Goal: Transaction & Acquisition: Purchase product/service

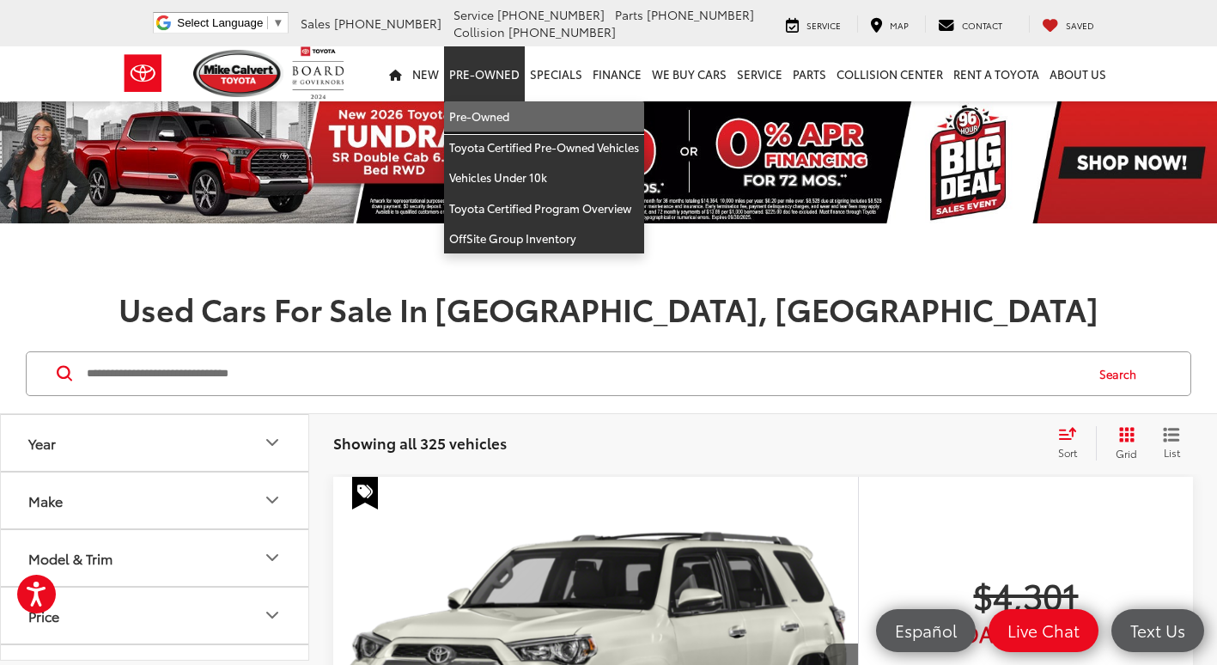
click at [491, 112] on link "Pre-Owned" at bounding box center [544, 116] width 200 height 31
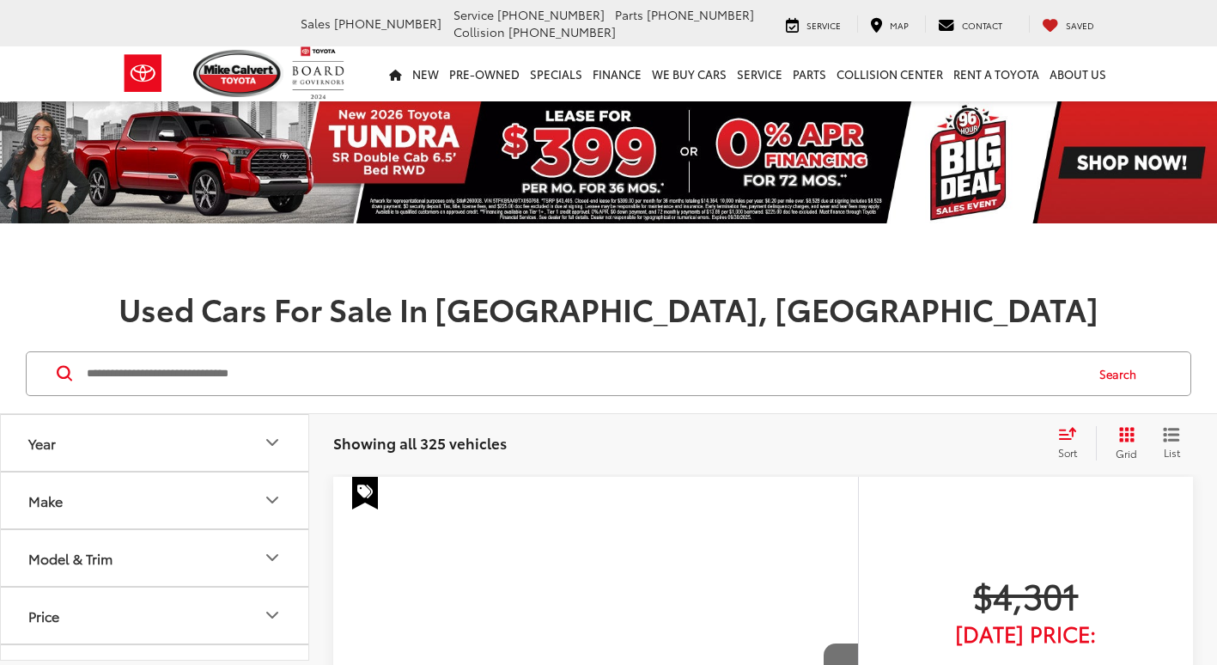
click at [269, 387] on input "Search by Make, Model, or Keyword" at bounding box center [584, 373] width 998 height 41
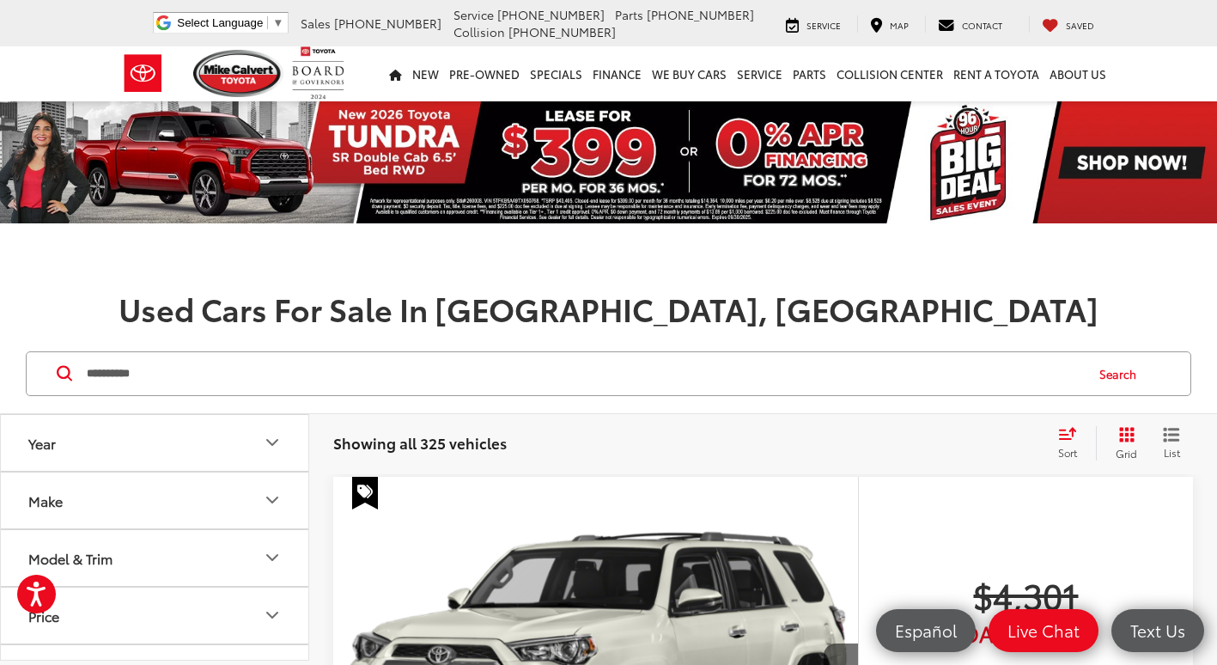
type input "**********"
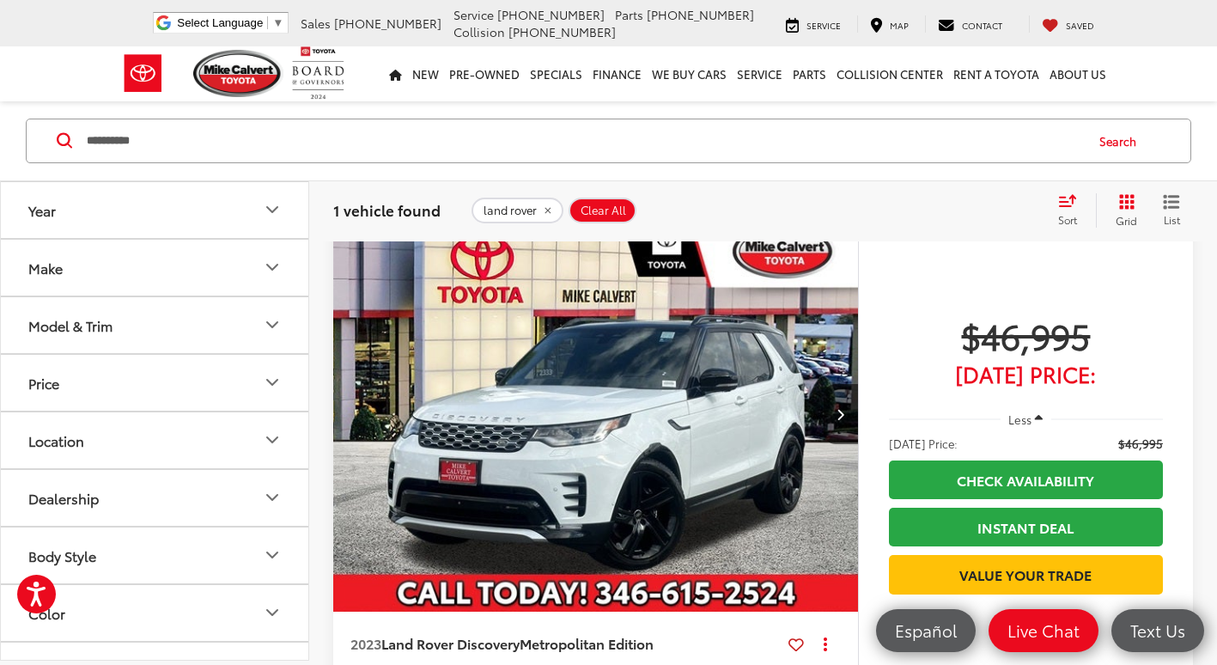
scroll to position [258, 0]
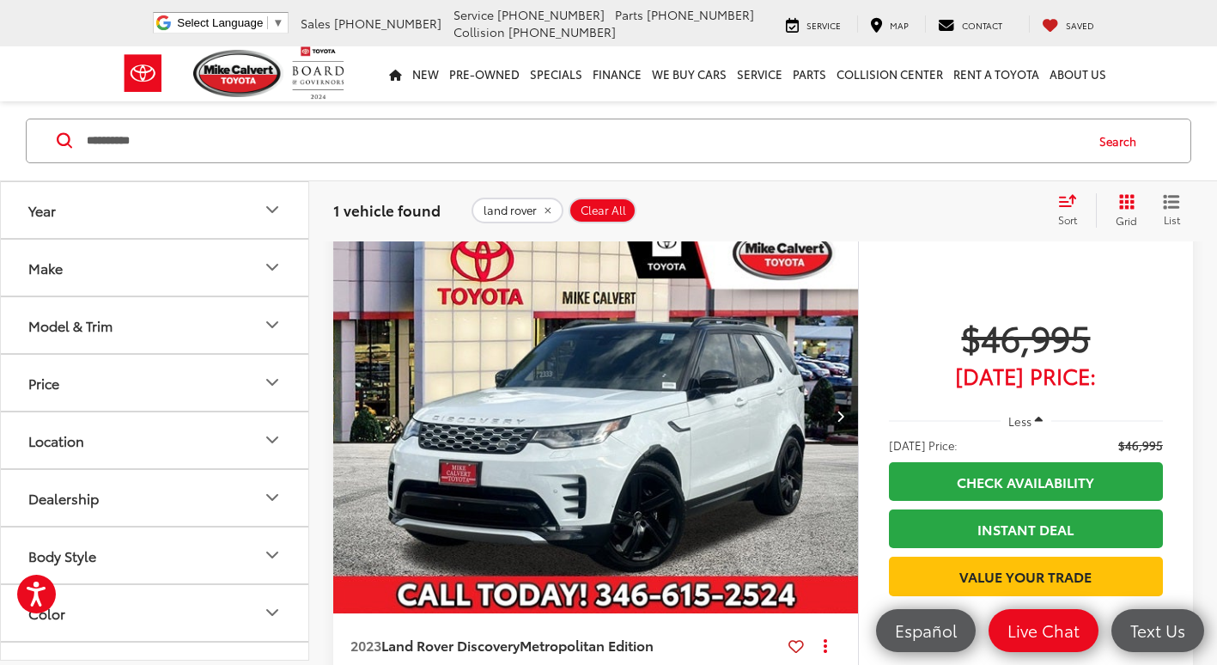
click at [844, 413] on icon "Next image" at bounding box center [841, 416] width 8 height 12
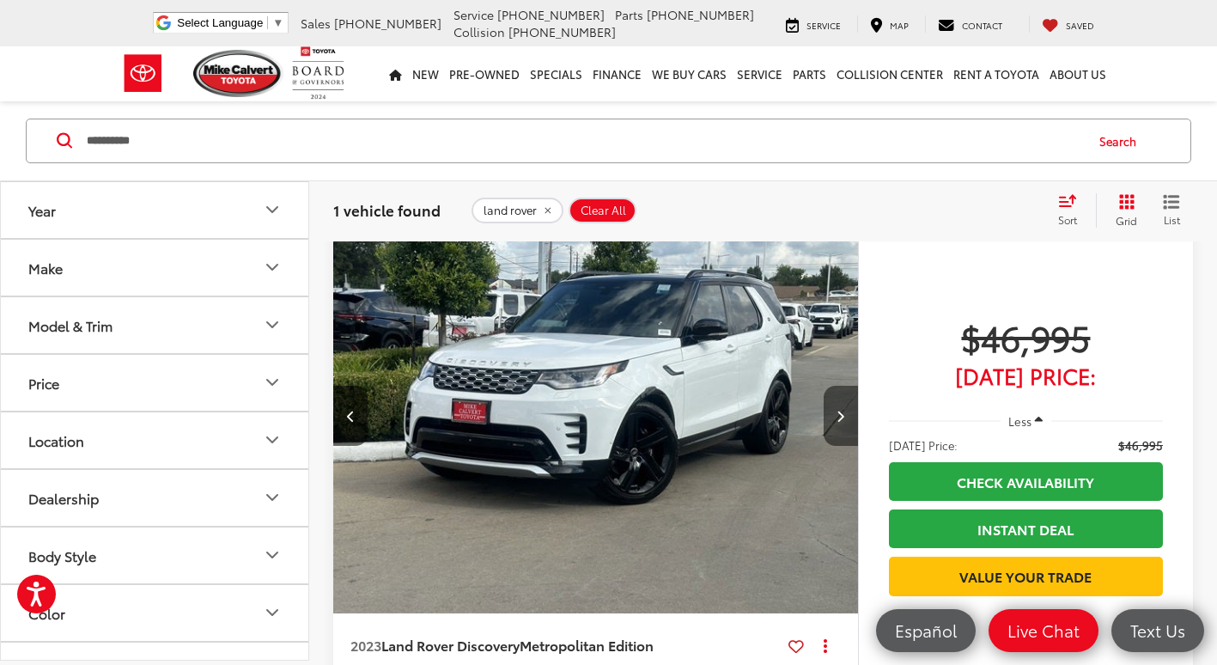
click at [844, 412] on icon "Next image" at bounding box center [841, 416] width 8 height 12
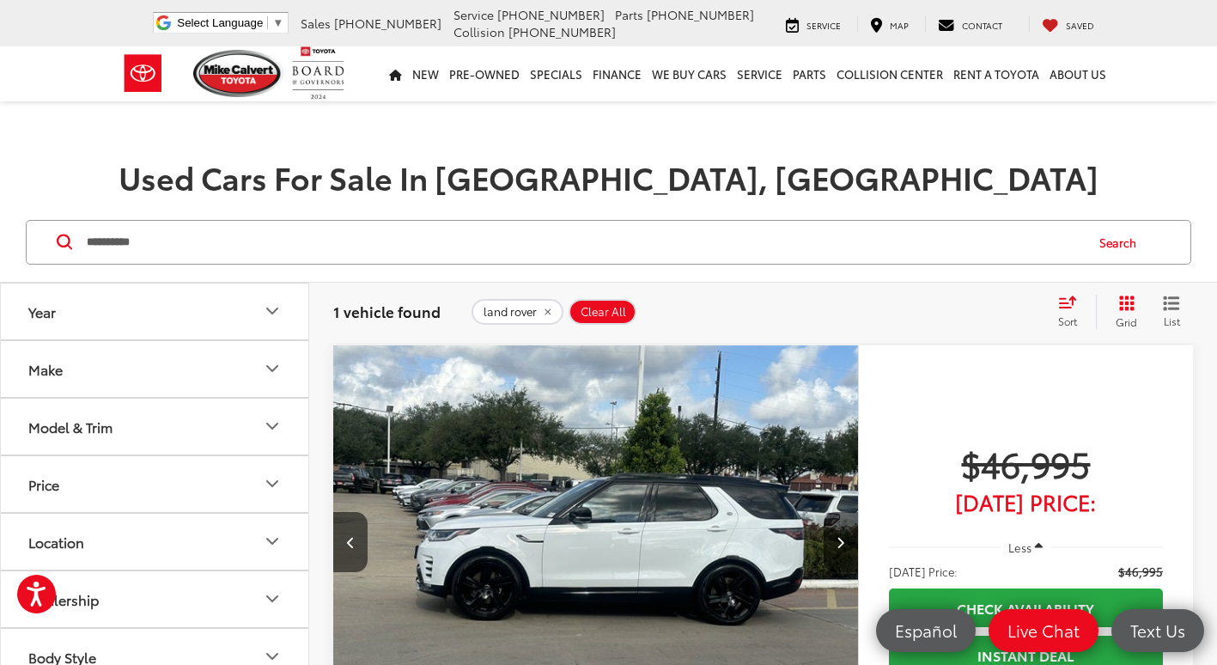
scroll to position [0, 0]
